Goal: Information Seeking & Learning: Learn about a topic

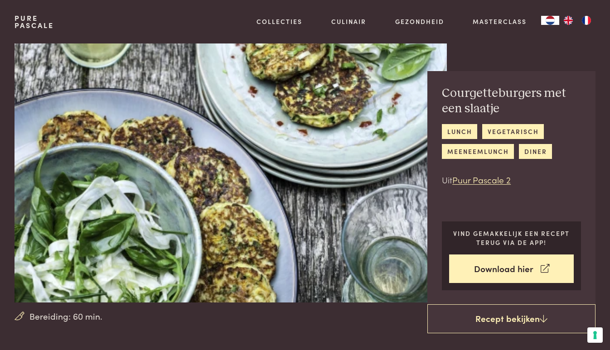
click at [232, 197] on img at bounding box center [230, 172] width 432 height 259
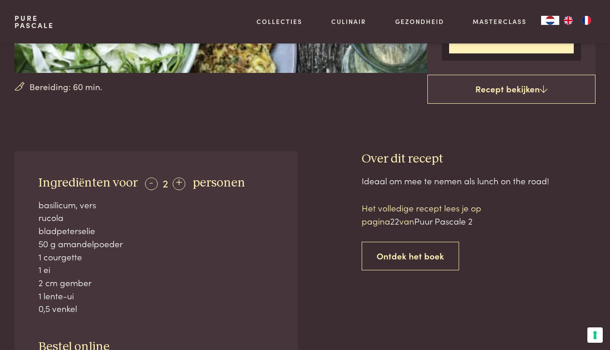
scroll to position [229, 0]
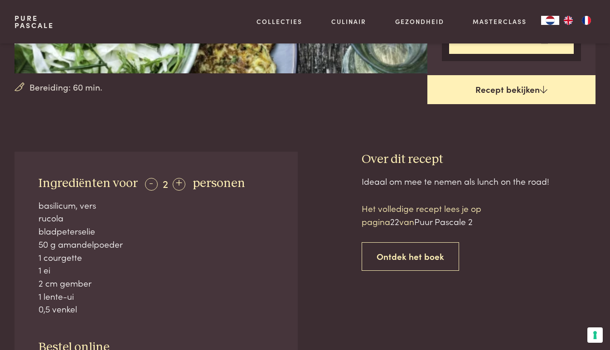
click at [537, 82] on link "Recept bekijken" at bounding box center [511, 89] width 168 height 29
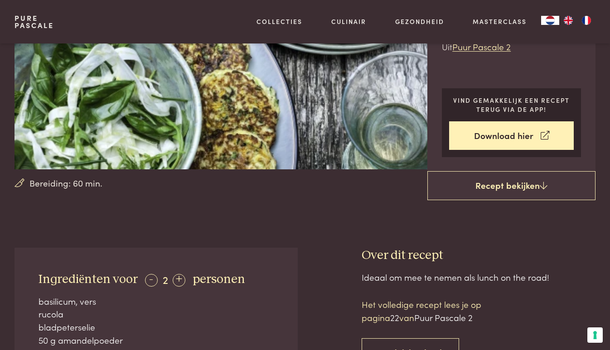
scroll to position [124, 0]
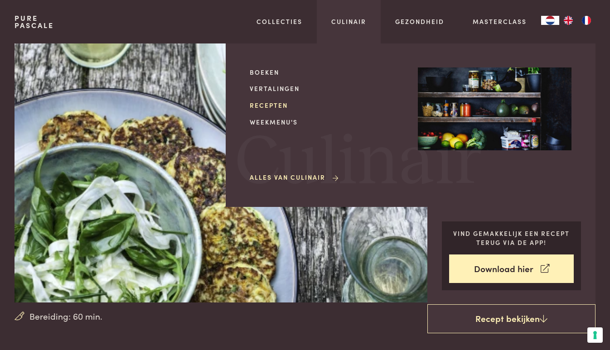
click at [281, 102] on link "Recepten" at bounding box center [327, 106] width 154 height 10
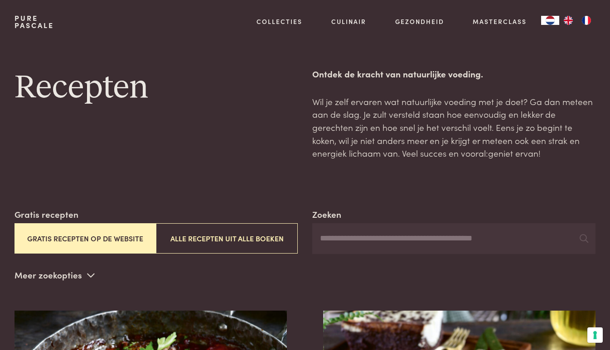
click at [42, 240] on button "Gratis recepten op de website" at bounding box center [85, 238] width 142 height 30
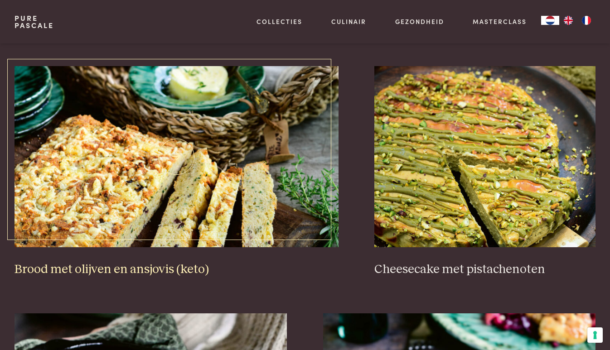
scroll to position [756, 0]
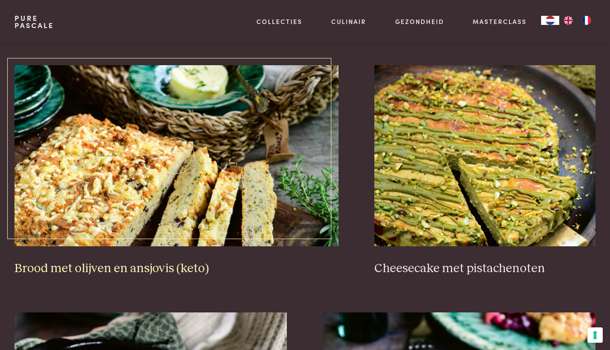
click at [112, 217] on img at bounding box center [176, 155] width 324 height 181
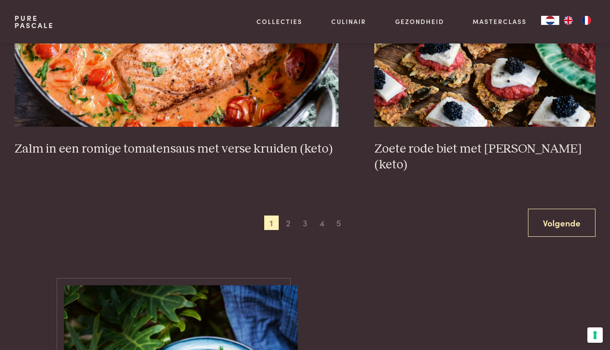
scroll to position [1603, 0]
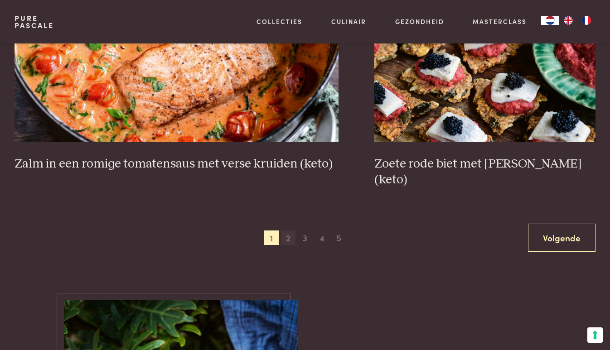
click at [290, 231] on span "2" at bounding box center [288, 238] width 14 height 14
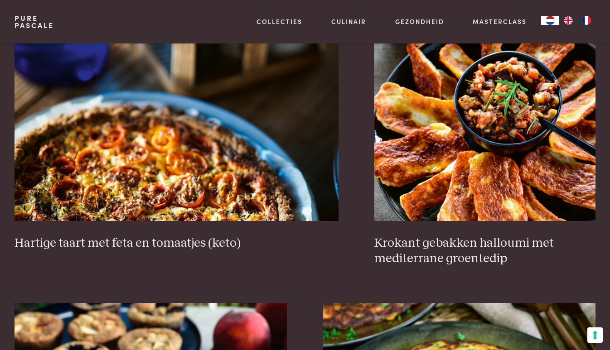
scroll to position [782, 0]
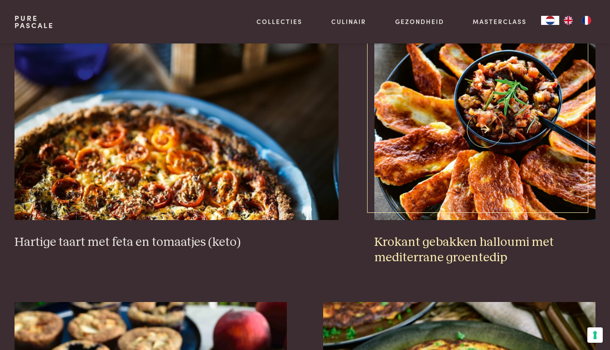
click at [408, 246] on h3 "Krokant gebakken halloumi met mediterrane groentedip" at bounding box center [484, 250] width 221 height 31
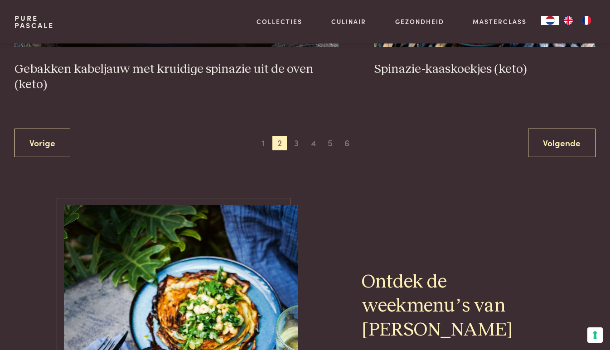
scroll to position [1653, 0]
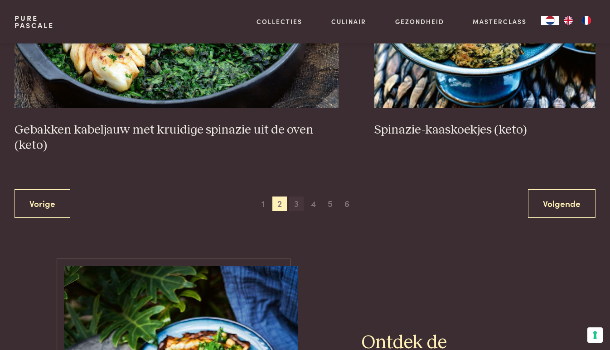
click at [294, 202] on span "3" at bounding box center [296, 204] width 14 height 14
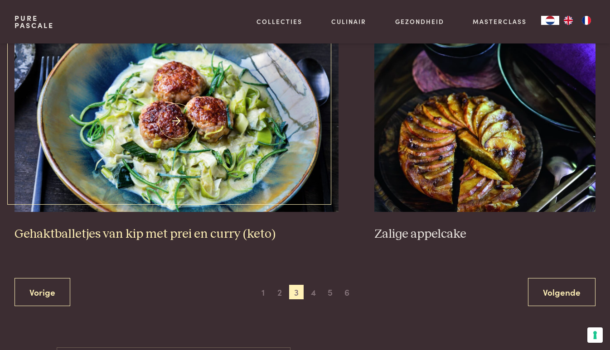
scroll to position [1581, 0]
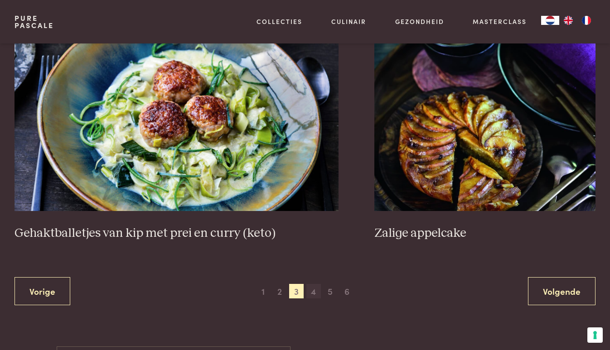
click at [311, 285] on span "4" at bounding box center [313, 291] width 14 height 14
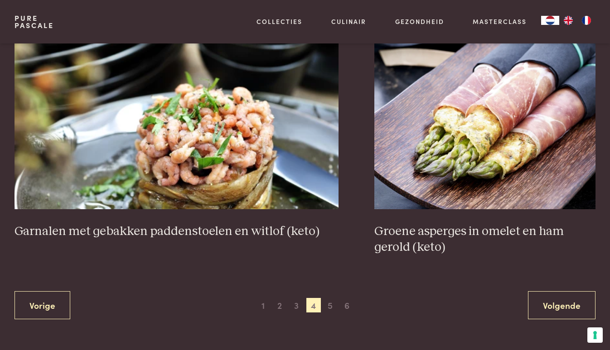
scroll to position [1542, 0]
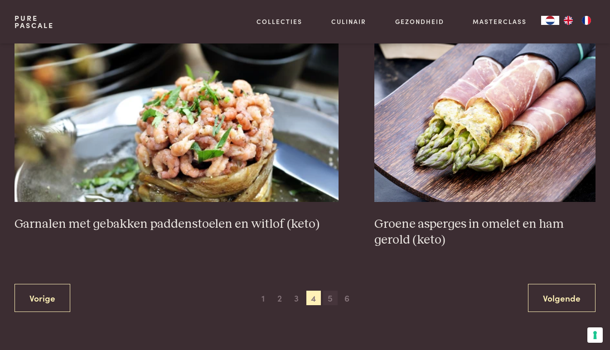
click at [332, 294] on span "5" at bounding box center [330, 298] width 14 height 14
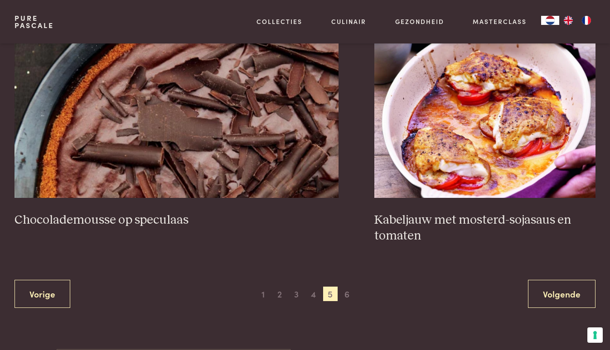
scroll to position [1578, 0]
click at [346, 286] on span "6" at bounding box center [347, 293] width 14 height 14
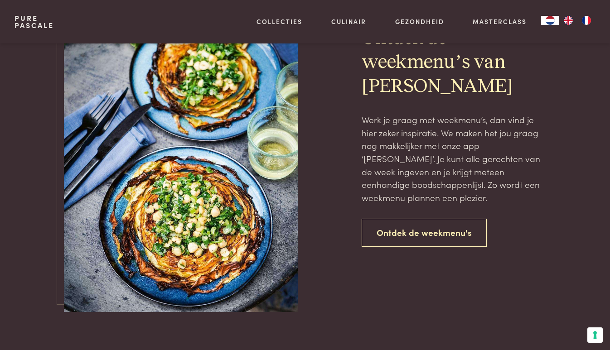
scroll to position [680, 0]
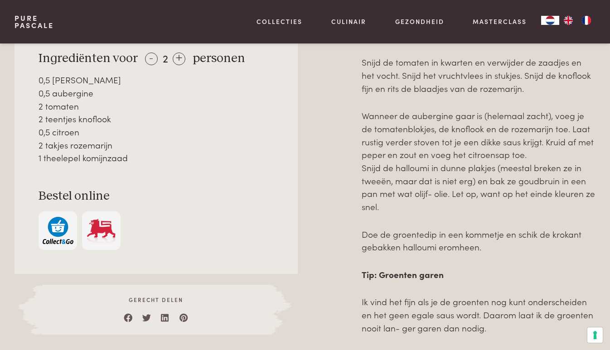
scroll to position [481, 0]
